Goal: Book appointment/travel/reservation

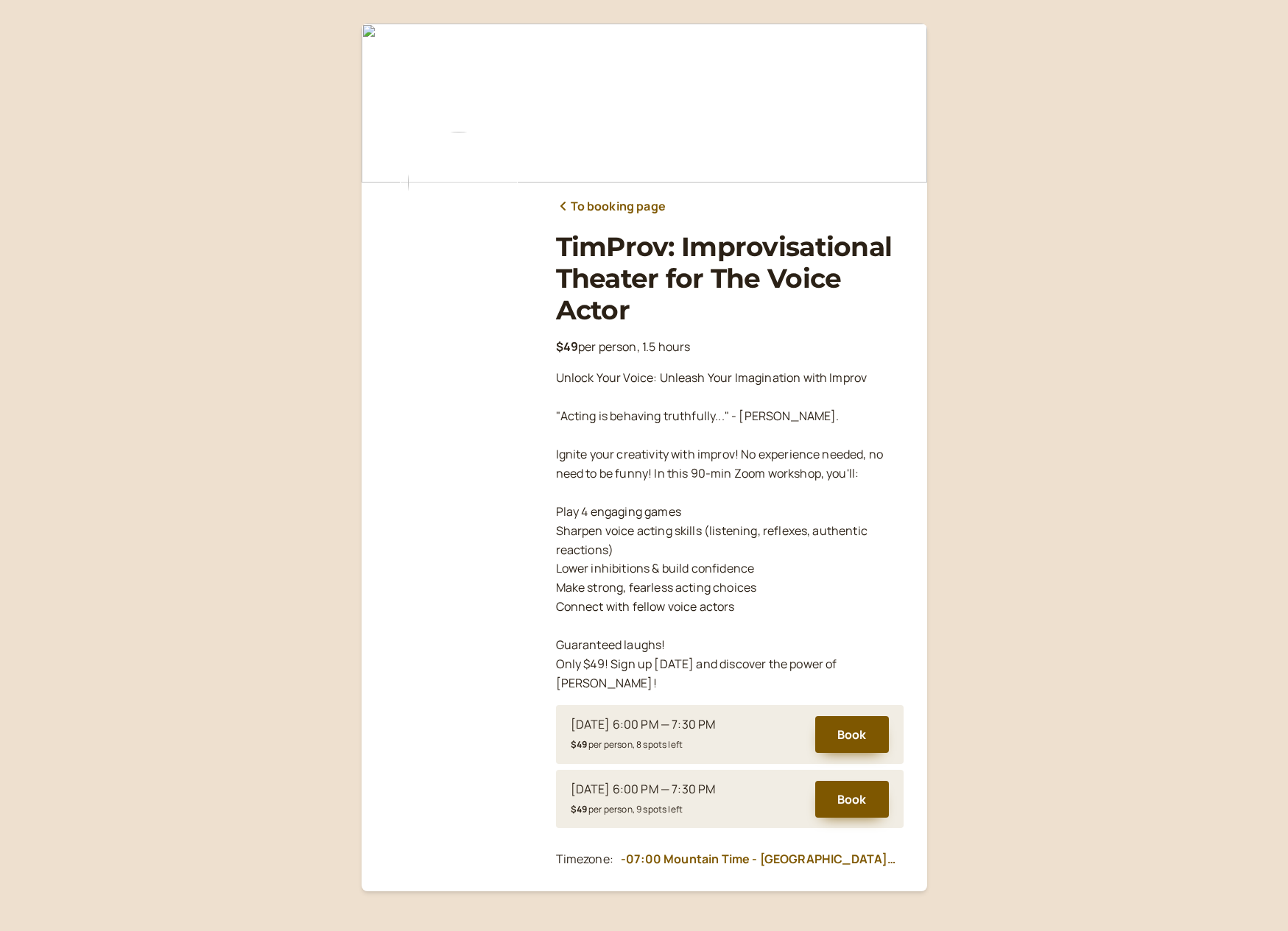
scroll to position [39, 0]
click at [861, 716] on button "Book" at bounding box center [852, 735] width 74 height 37
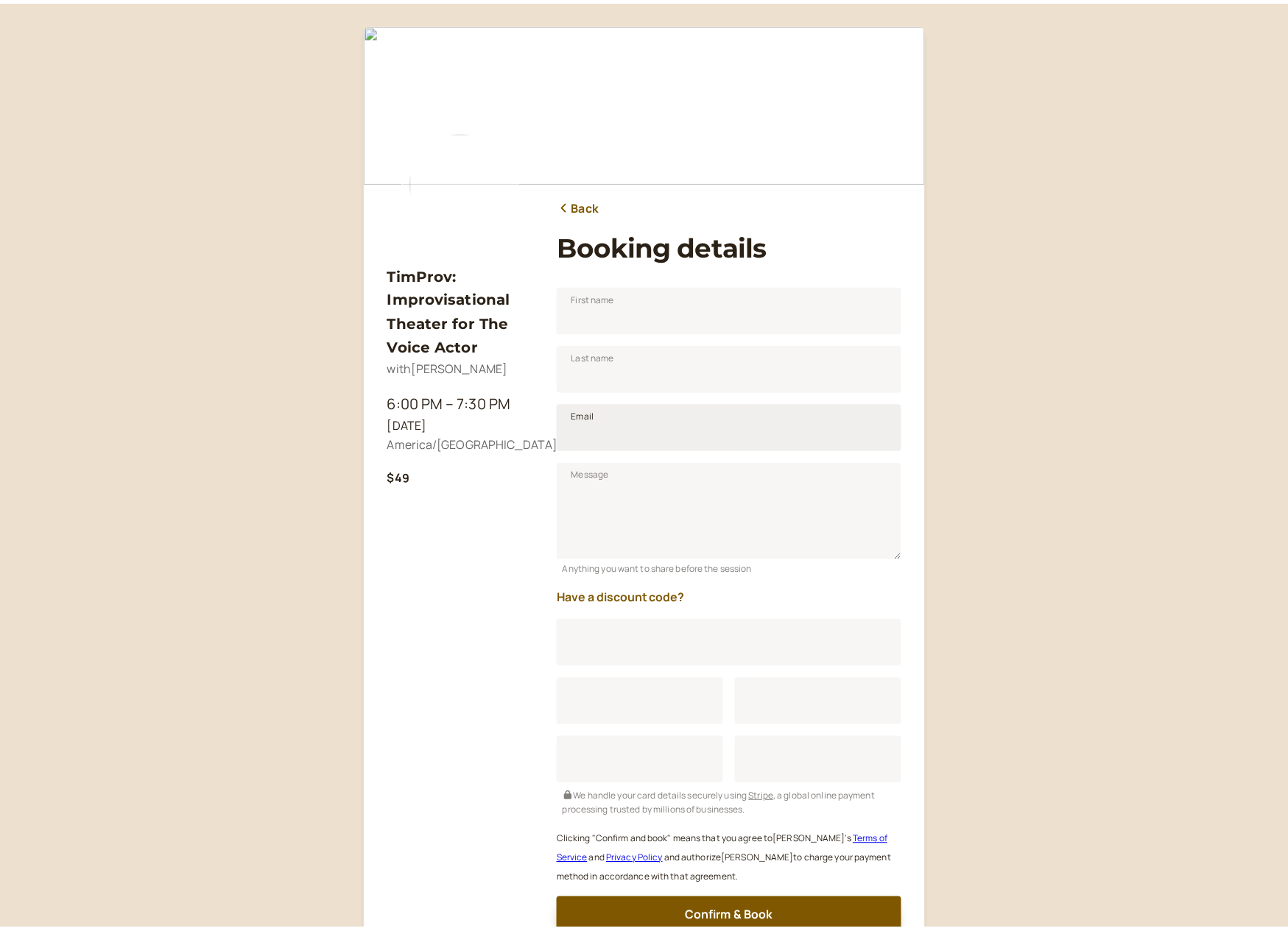
scroll to position [122, 0]
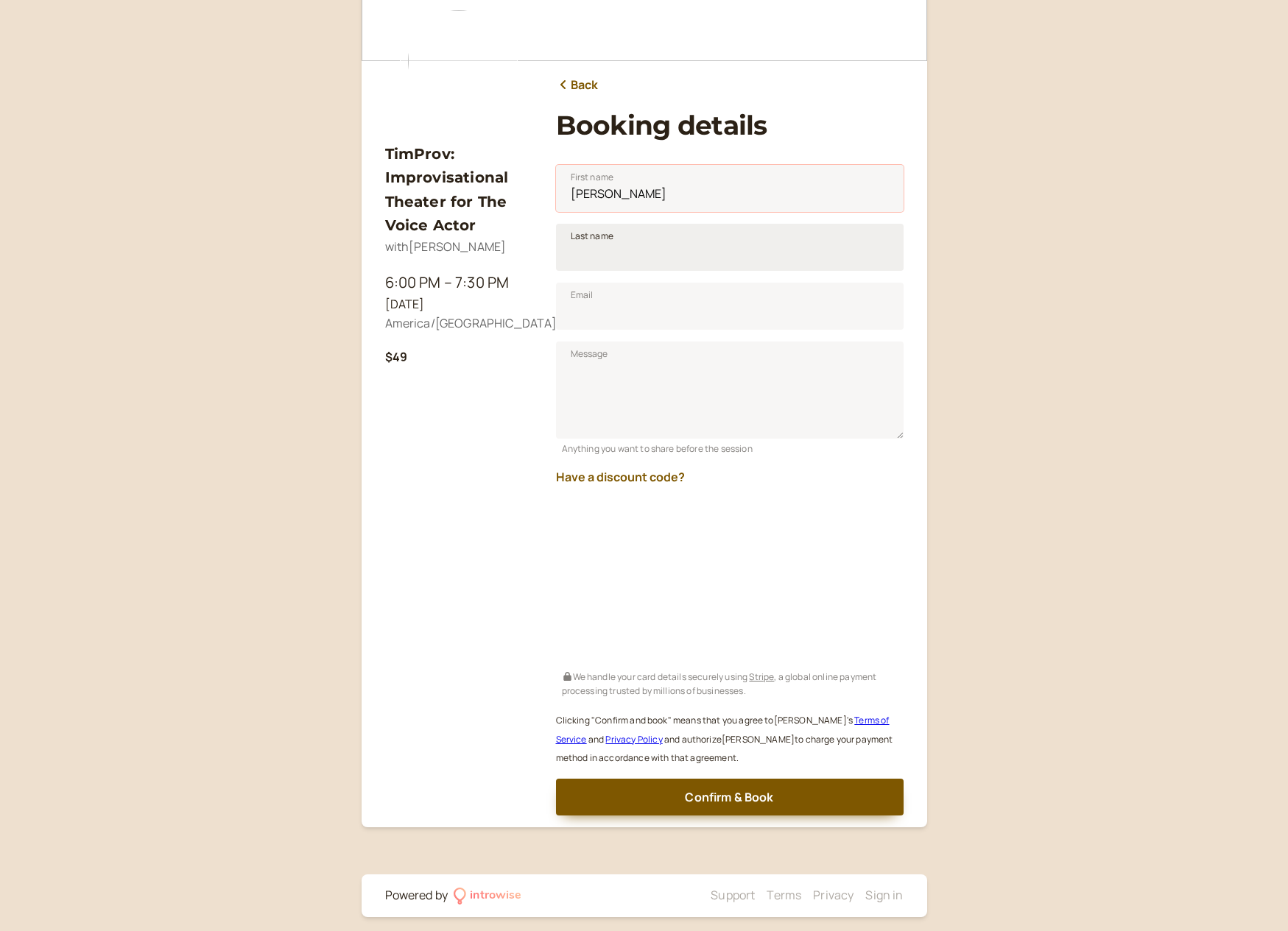
type input "[PERSON_NAME]"
type input "May"
type input "john@maydayrecording.com"
click at [798, 471] on div "Have a discount code?" at bounding box center [729, 472] width 347 height 31
click at [653, 474] on button "Have a discount code?" at bounding box center [620, 477] width 129 height 13
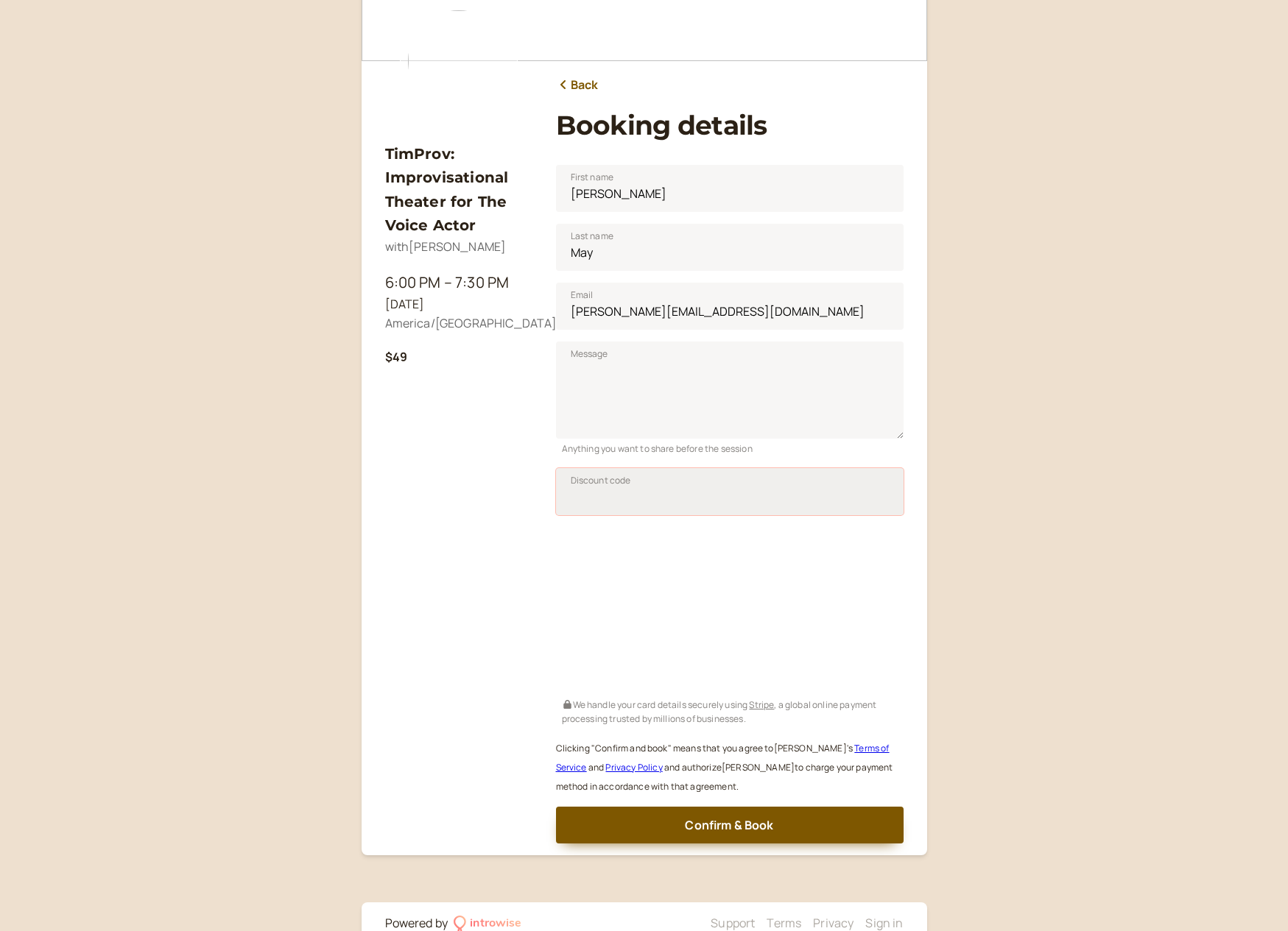
click at [656, 494] on input "Discount code" at bounding box center [729, 491] width 347 height 47
paste input "SAVPRO25"
type input "SAVPRO25"
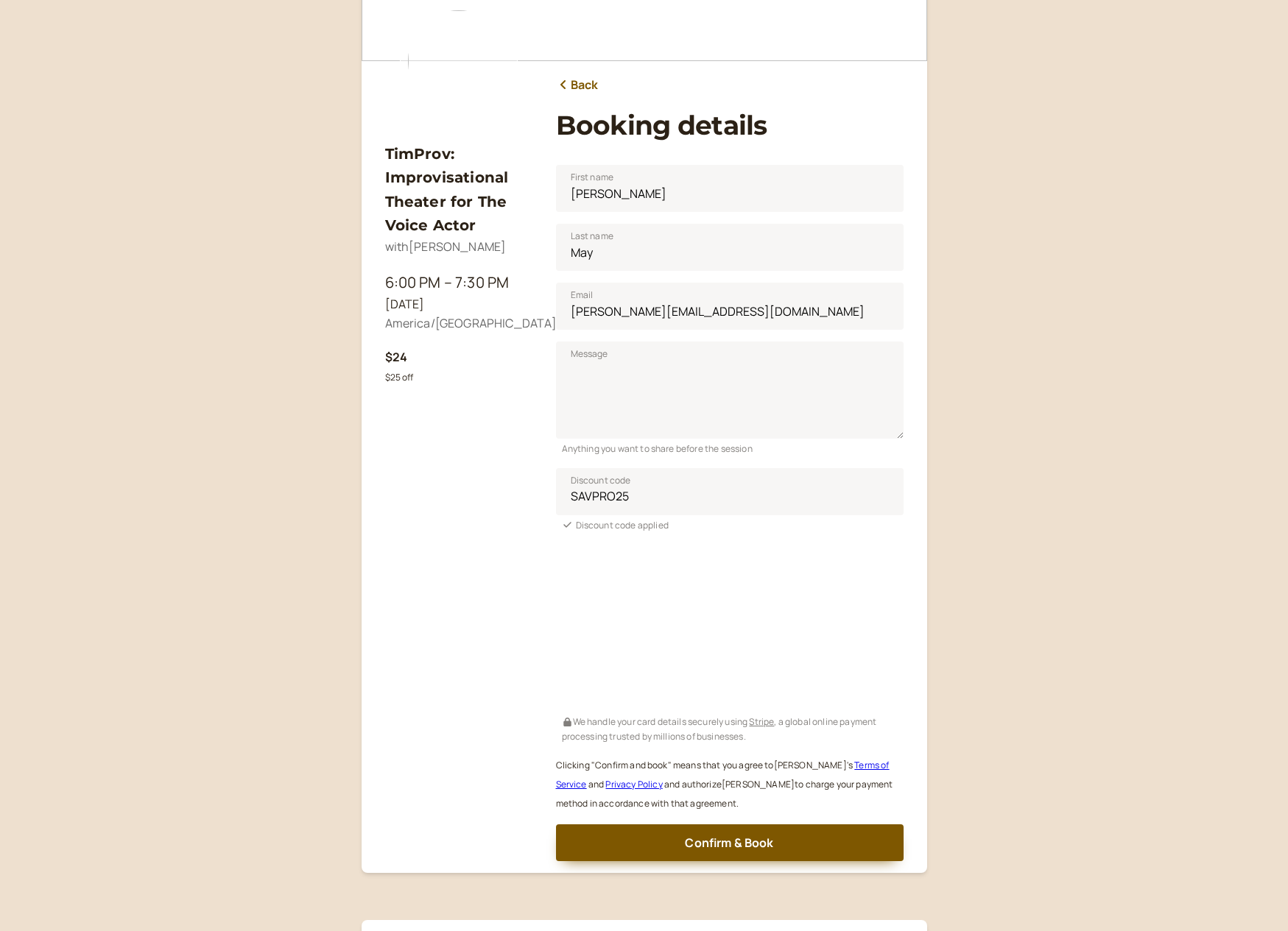
click at [732, 747] on div "Clicking "Confirm and book" means that you agree to Tim Powers ' s Terms of Ser…" at bounding box center [729, 777] width 347 height 69
click at [732, 834] on span "Confirm & Book" at bounding box center [729, 843] width 88 height 17
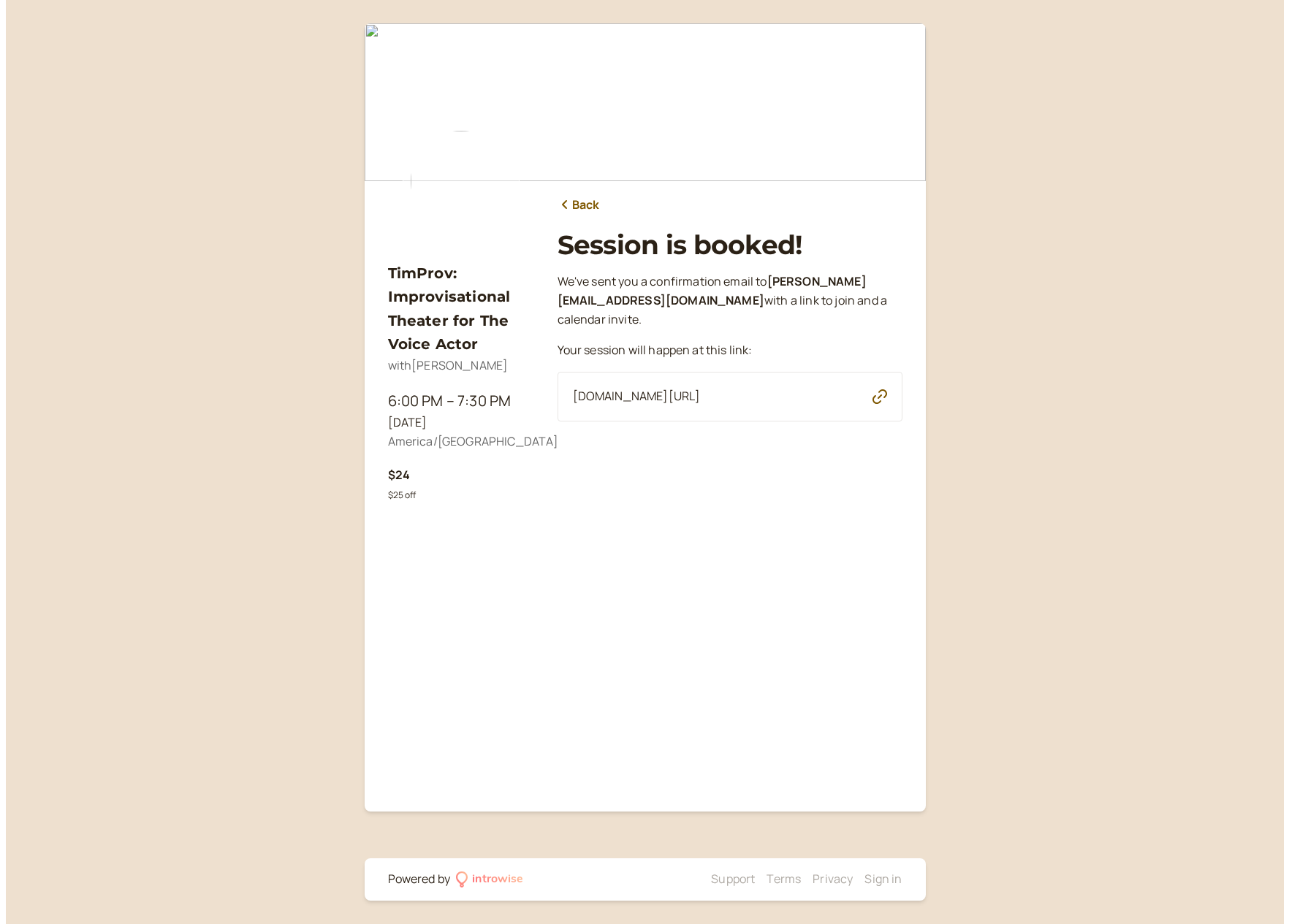
scroll to position [0, 0]
